Goal: Find specific page/section

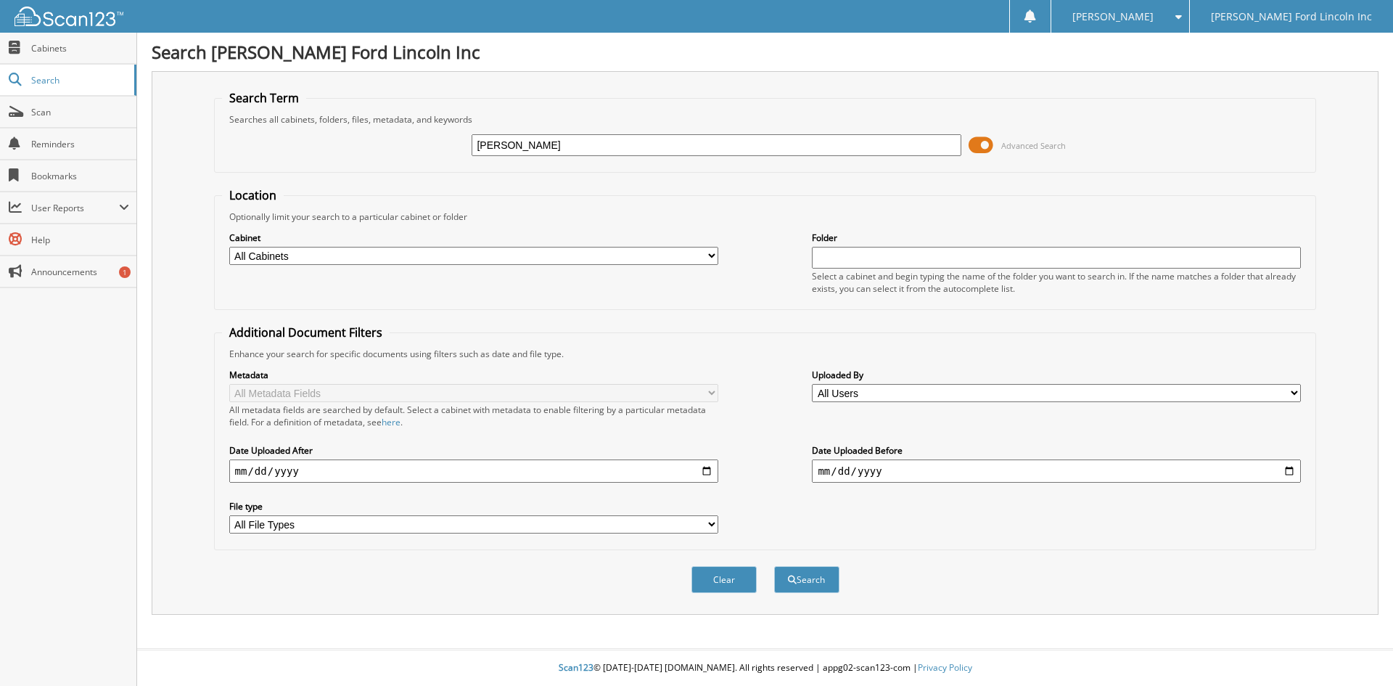
type input "[PERSON_NAME]"
click at [774, 566] on button "Search" at bounding box center [806, 579] width 65 height 27
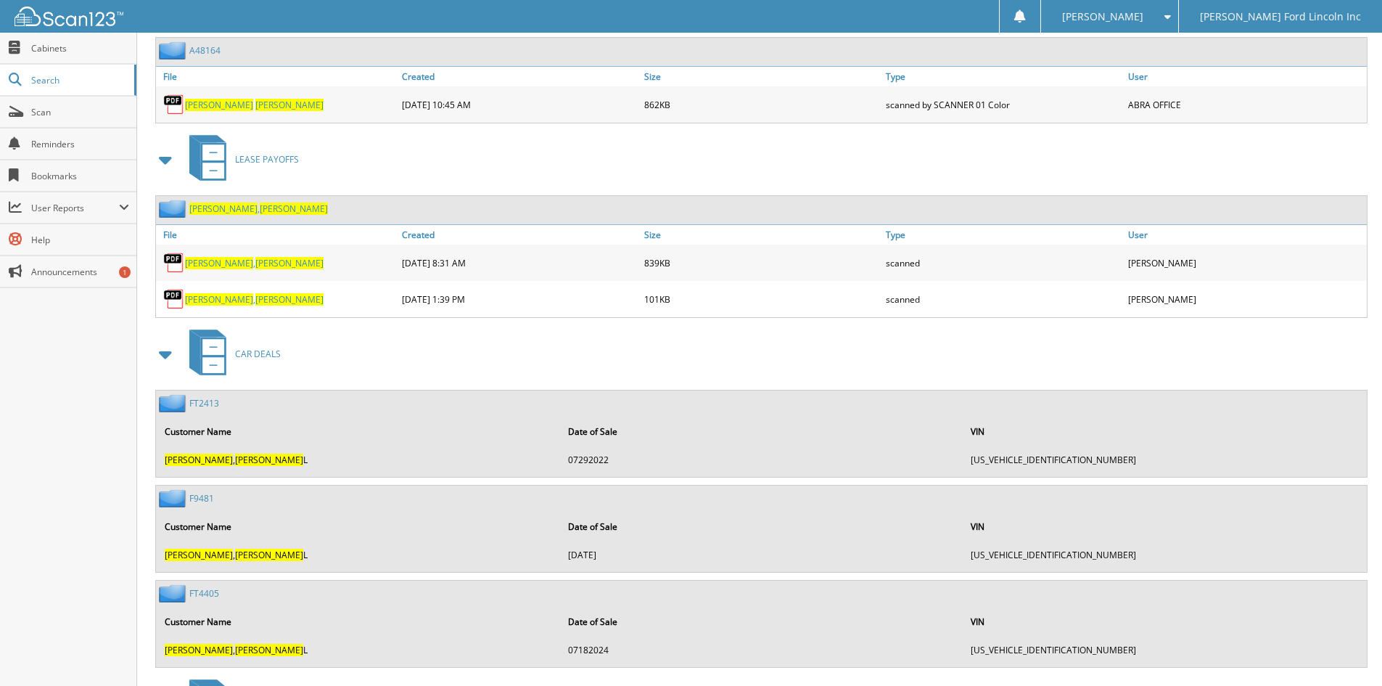
scroll to position [725, 0]
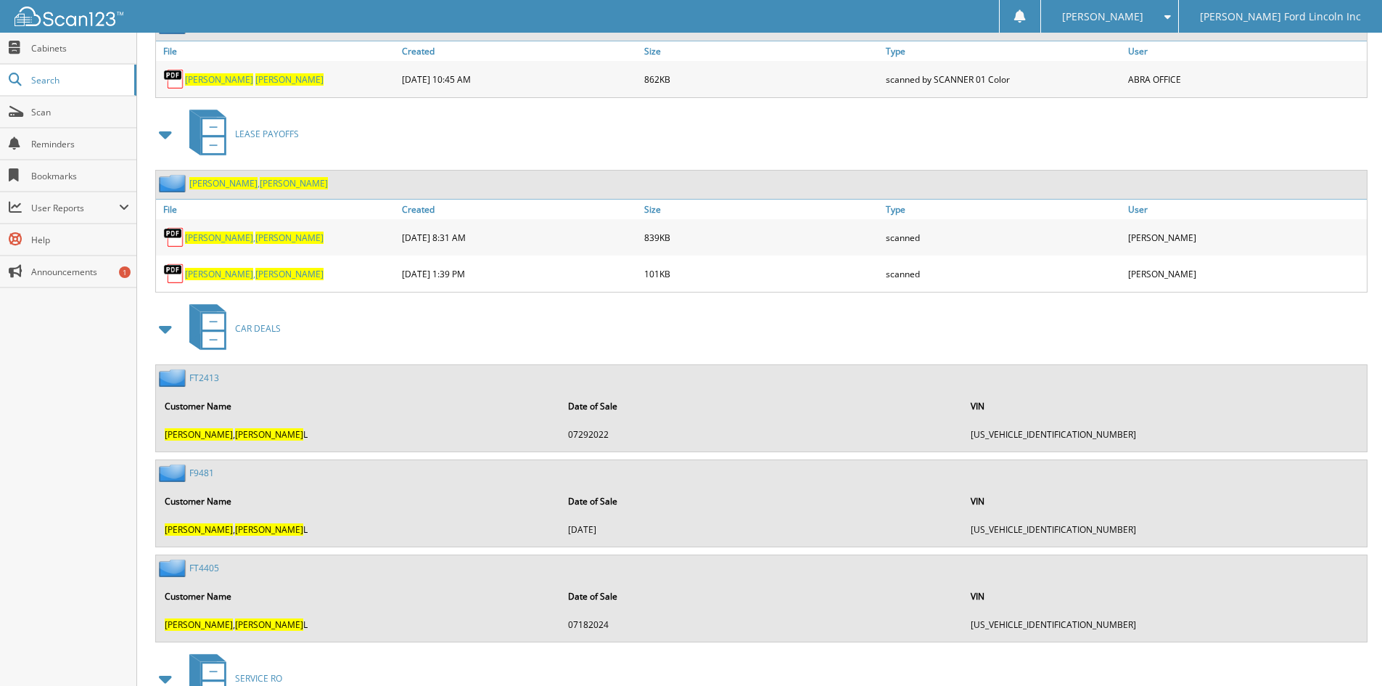
click at [255, 275] on span "[PERSON_NAME]" at bounding box center [289, 274] width 68 height 12
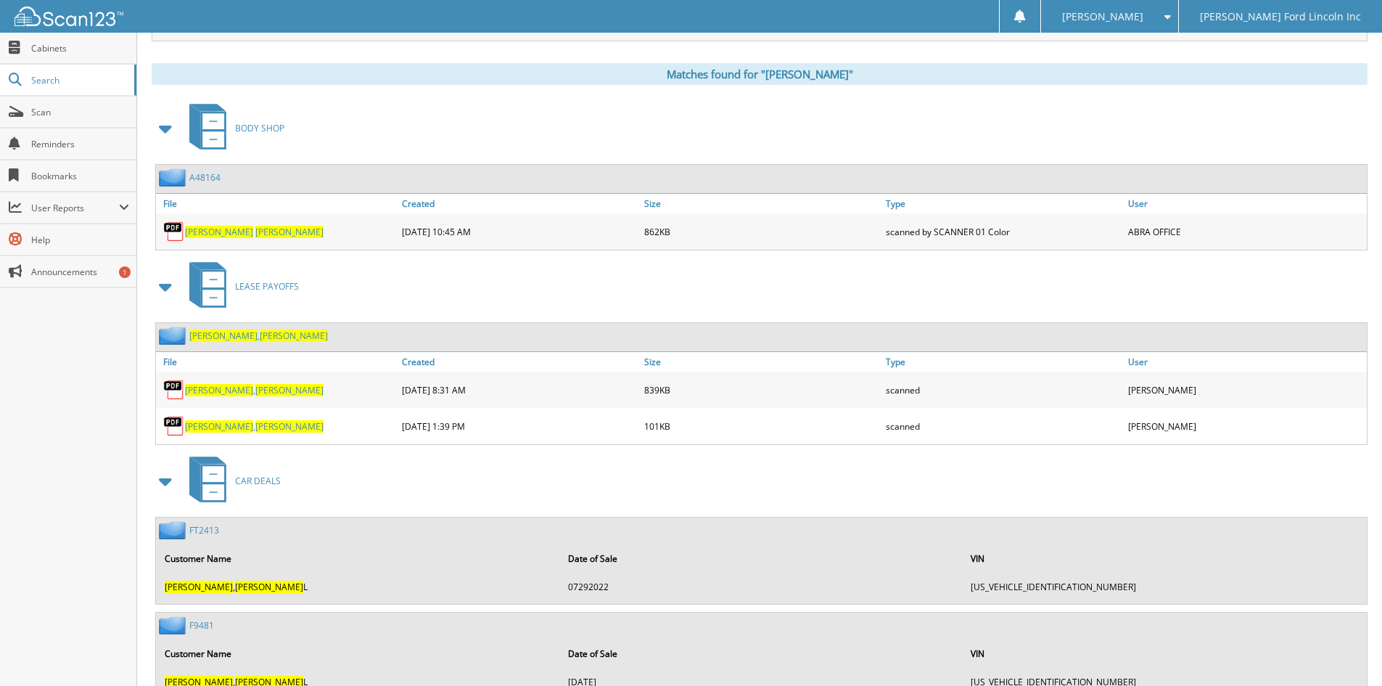
scroll to position [546, 0]
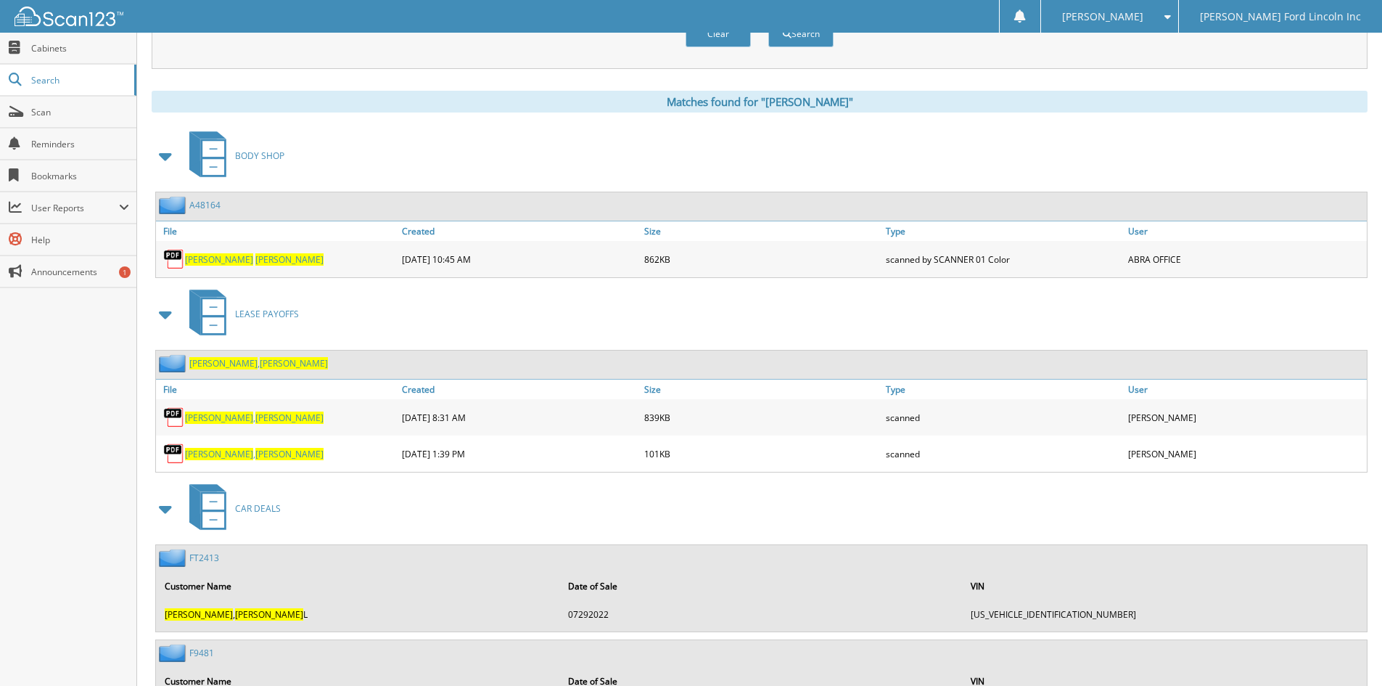
click at [173, 417] on img at bounding box center [174, 417] width 22 height 22
click at [196, 418] on span "[PERSON_NAME]" at bounding box center [219, 417] width 68 height 12
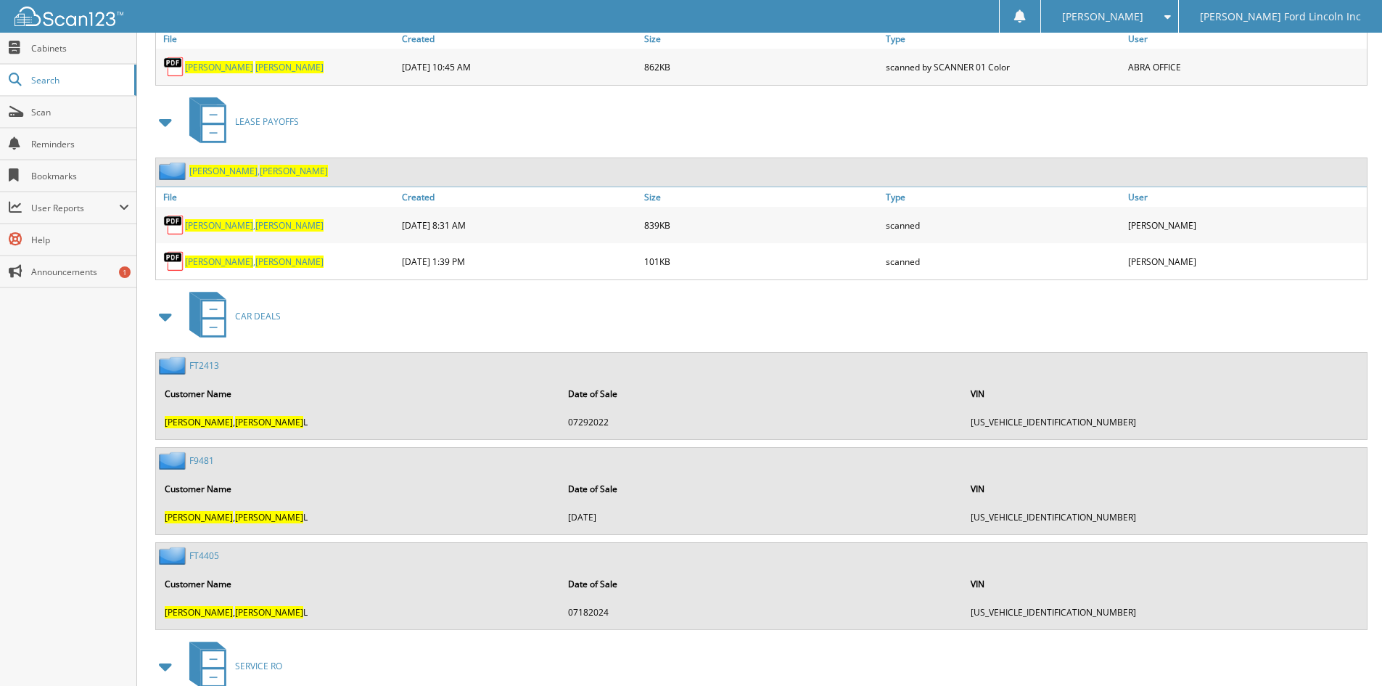
scroll to position [763, 0]
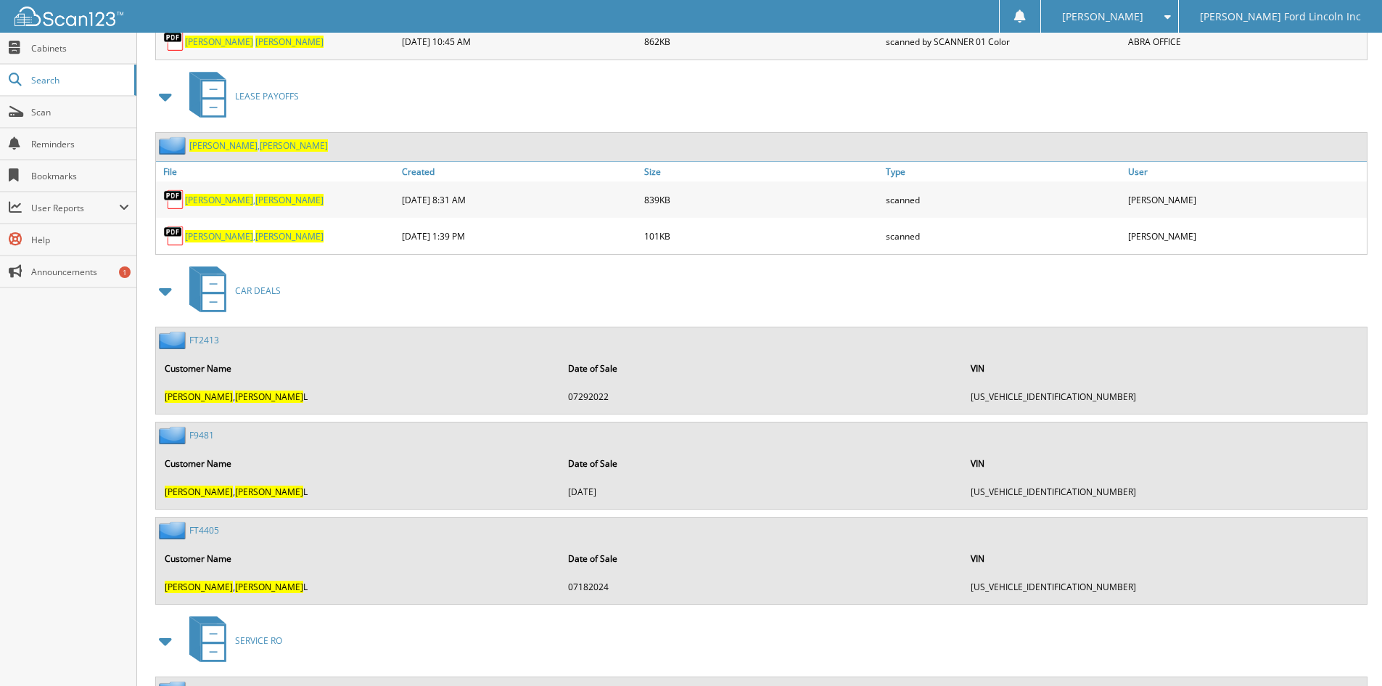
click at [269, 94] on span "LEASE PAYOFFS" at bounding box center [267, 96] width 64 height 12
